Goal: Transaction & Acquisition: Download file/media

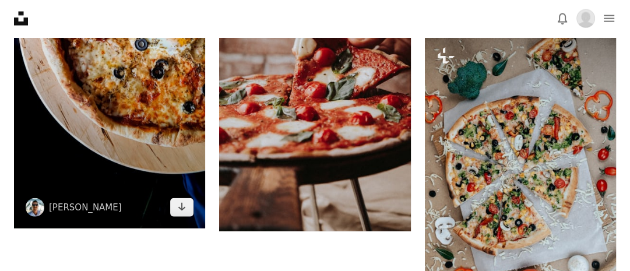
scroll to position [1804, 0]
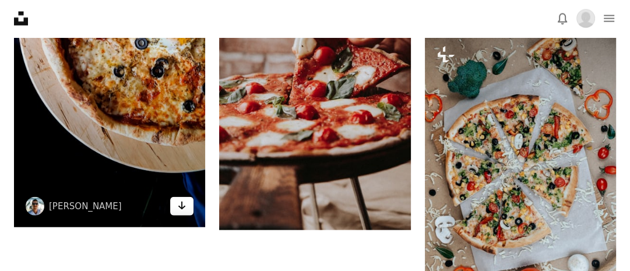
click at [185, 200] on icon "Arrow pointing down" at bounding box center [181, 206] width 9 height 14
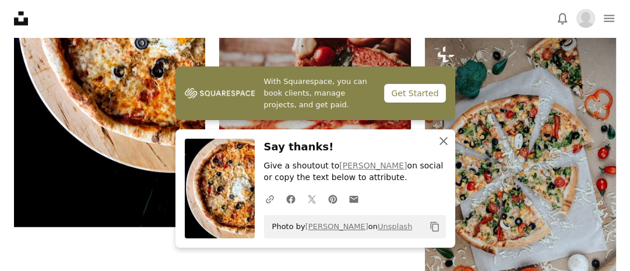
click at [447, 136] on icon "An X shape" at bounding box center [443, 141] width 14 height 14
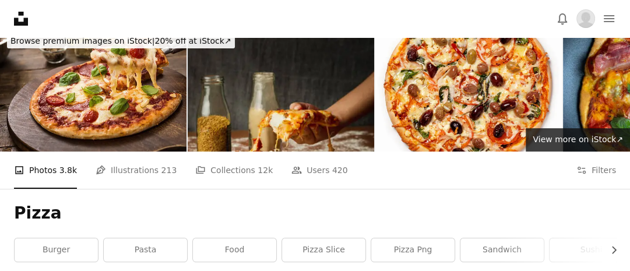
scroll to position [0, 0]
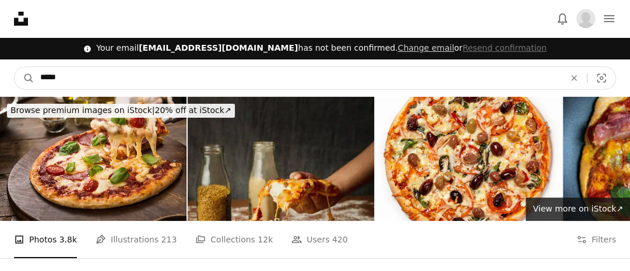
click at [130, 70] on input "*****" at bounding box center [297, 78] width 527 height 22
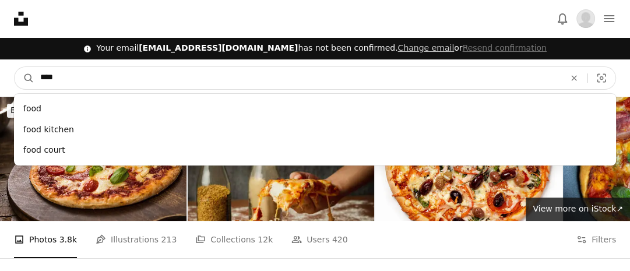
type input "****"
click at [15, 67] on button "A magnifying glass" at bounding box center [25, 78] width 20 height 22
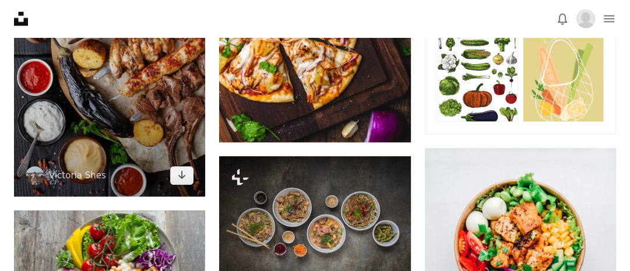
scroll to position [727, 0]
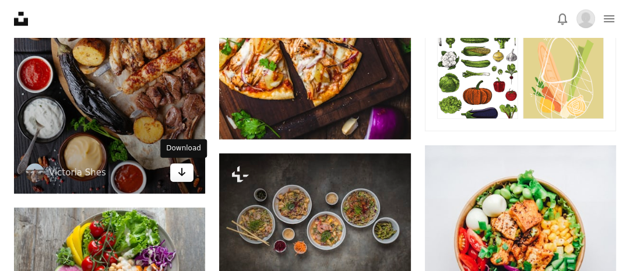
click at [175, 168] on link "Arrow pointing down" at bounding box center [181, 172] width 23 height 19
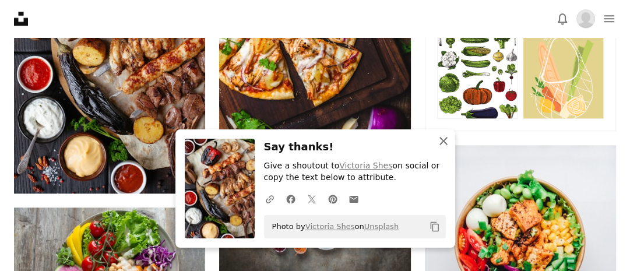
click at [447, 130] on button "An X shape Close" at bounding box center [443, 140] width 23 height 23
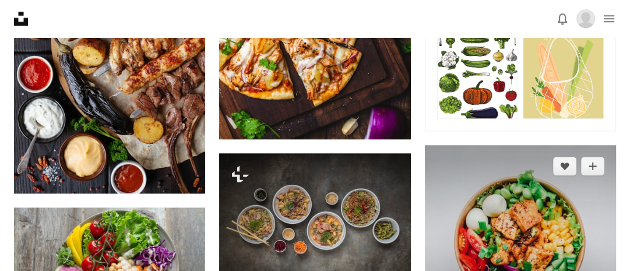
click at [426, 178] on img at bounding box center [520, 240] width 191 height 191
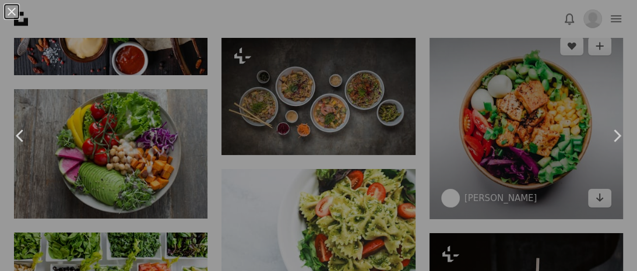
scroll to position [854, 0]
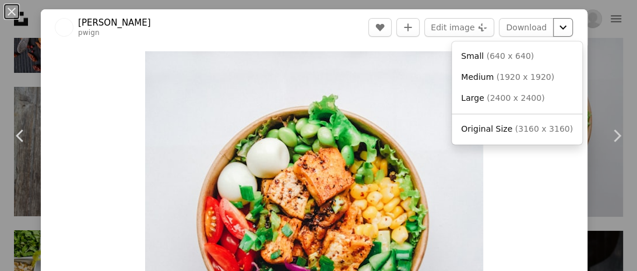
click at [553, 30] on icon "Chevron down" at bounding box center [562, 27] width 19 height 14
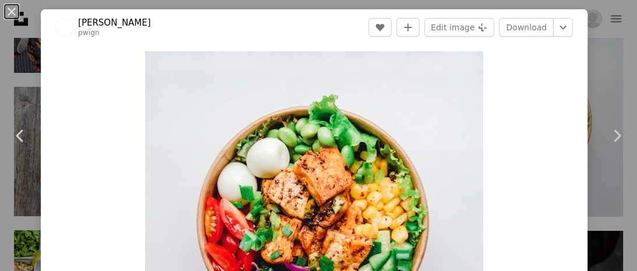
click at [13, 15] on dialog "An X shape Chevron left Chevron right [PERSON_NAME] pwign A heart A plus sign E…" at bounding box center [318, 135] width 637 height 271
click at [12, 13] on button "An X shape" at bounding box center [12, 12] width 14 height 14
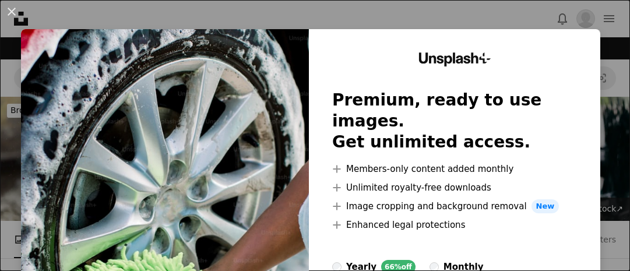
scroll to position [304, 0]
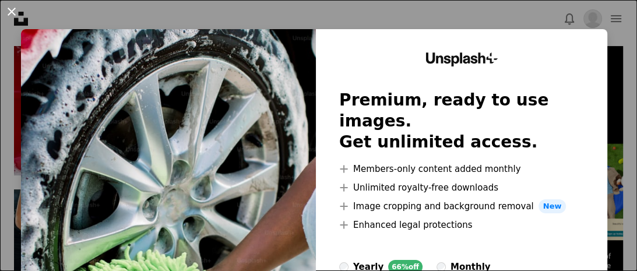
click at [18, 12] on button "An X shape" at bounding box center [12, 12] width 14 height 14
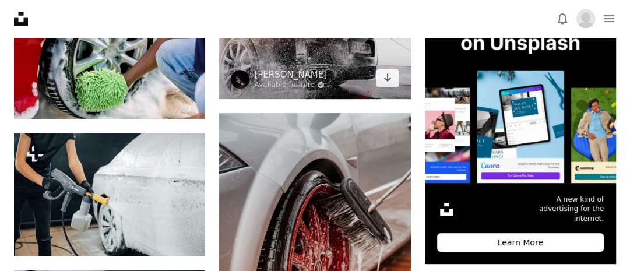
scroll to position [360, 0]
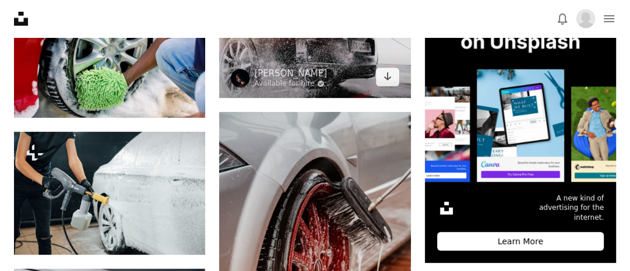
click at [389, 86] on img at bounding box center [314, 44] width 191 height 108
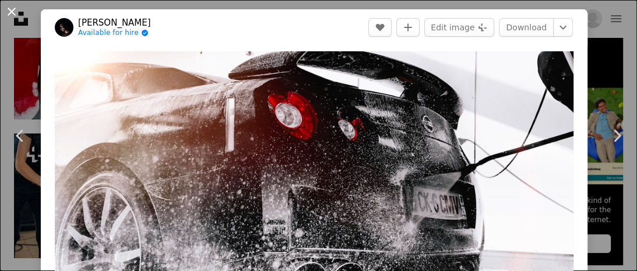
click at [12, 13] on button "An X shape" at bounding box center [12, 12] width 14 height 14
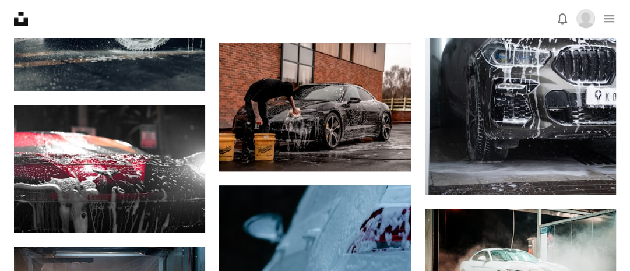
scroll to position [730, 0]
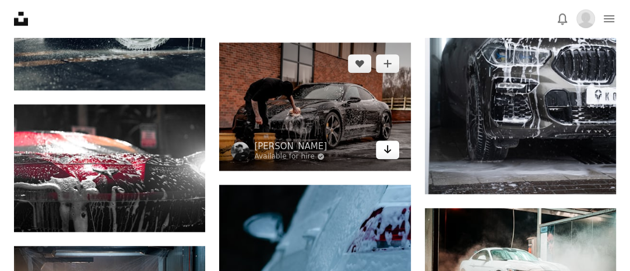
click at [384, 151] on icon "Arrow pointing down" at bounding box center [387, 149] width 9 height 14
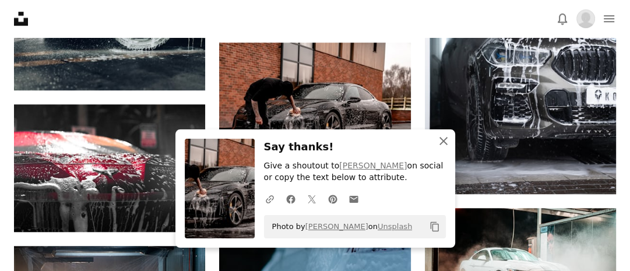
click at [446, 140] on icon "An X shape" at bounding box center [443, 141] width 14 height 14
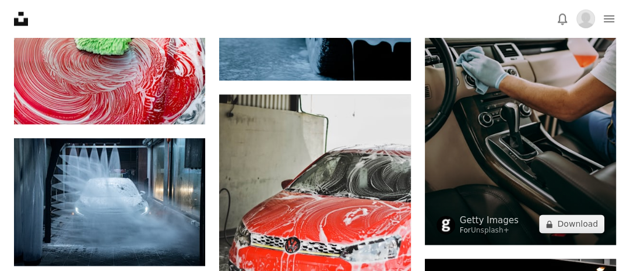
scroll to position [1193, 0]
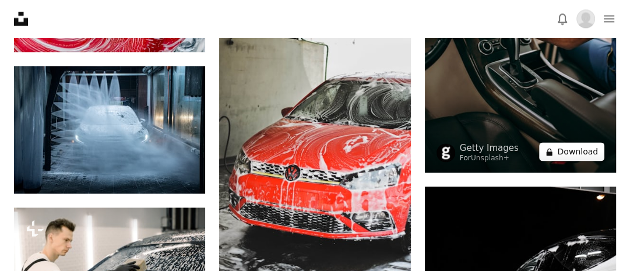
click at [571, 151] on button "A lock Download" at bounding box center [571, 151] width 65 height 19
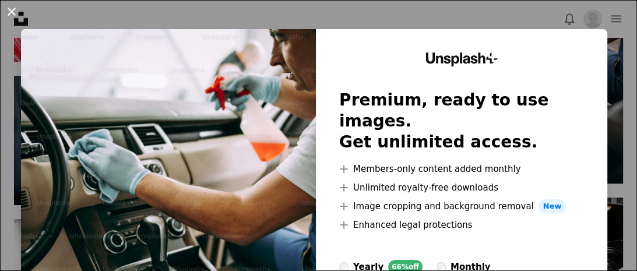
click at [10, 9] on button "An X shape" at bounding box center [12, 12] width 14 height 14
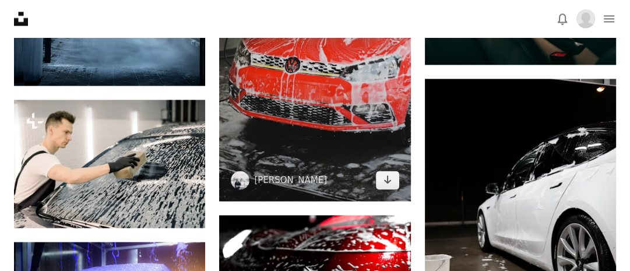
scroll to position [1283, 0]
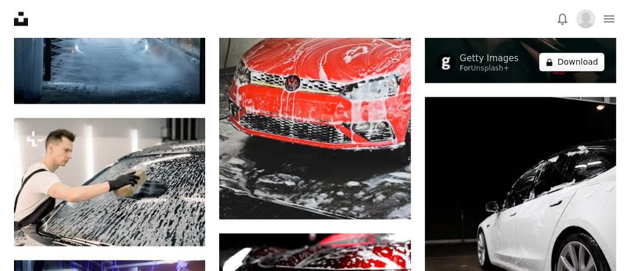
click at [570, 52] on button "A lock Download" at bounding box center [571, 61] width 65 height 19
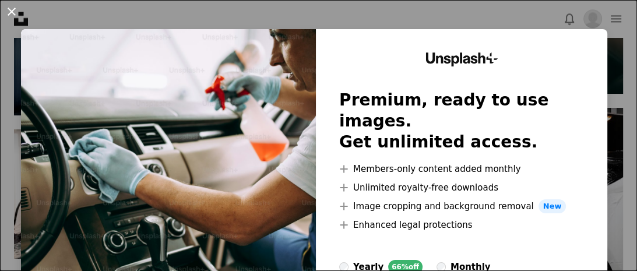
click at [11, 9] on button "An X shape" at bounding box center [12, 12] width 14 height 14
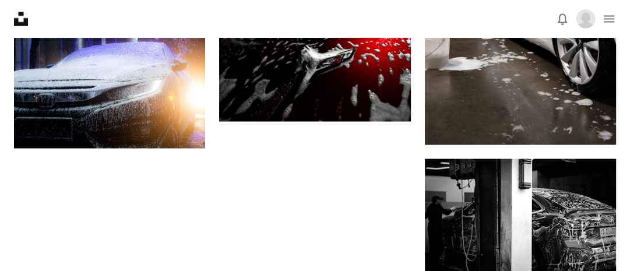
scroll to position [1488, 0]
